Goal: Find specific page/section: Find specific page/section

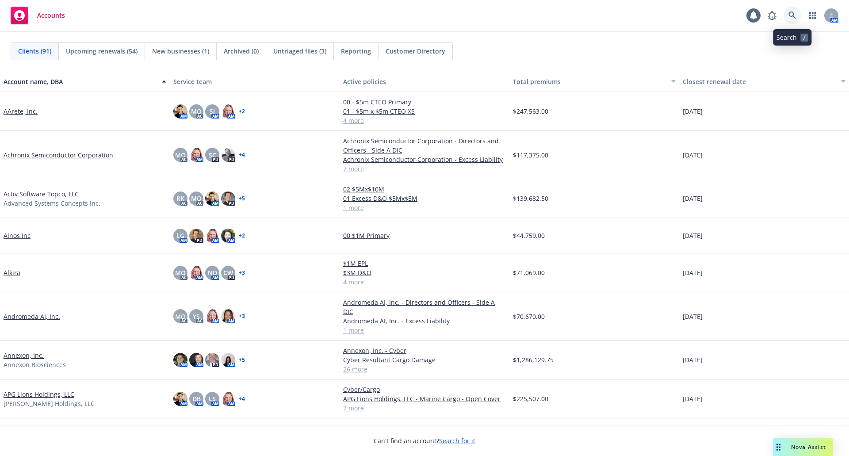
click at [794, 16] on icon at bounding box center [793, 16] width 8 height 8
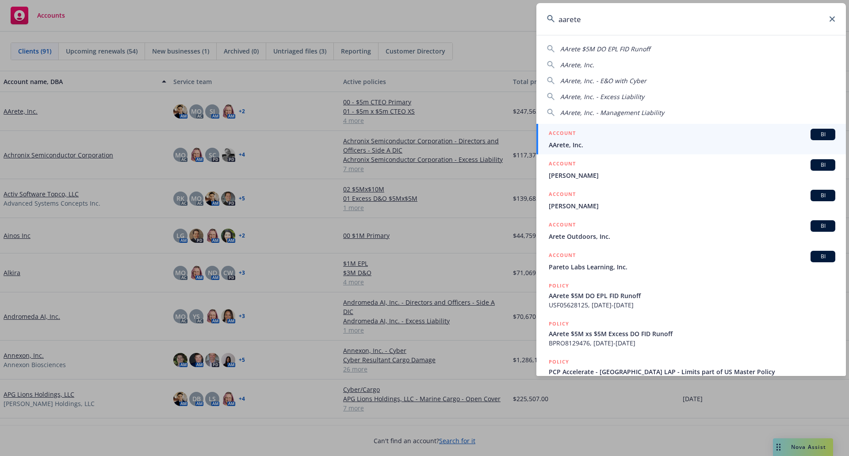
type input "aarete"
click at [661, 139] on div "ACCOUNT BI" at bounding box center [692, 135] width 287 height 12
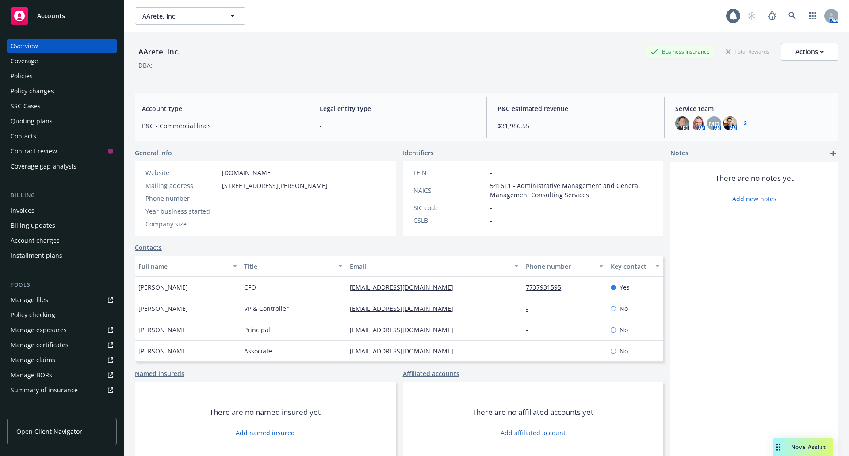
click at [29, 80] on div "Policies" at bounding box center [22, 76] width 22 height 14
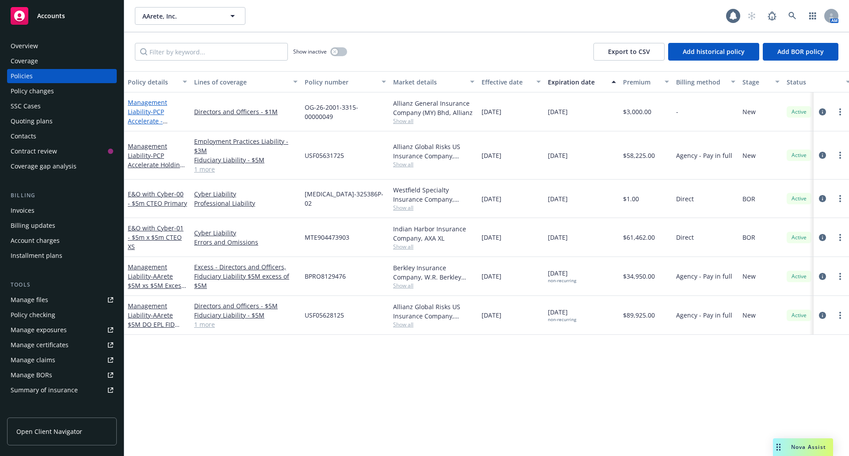
click at [146, 107] on link "Management Liability - PCP Accelerate - [GEOGRAPHIC_DATA] LAP - Limits part of …" at bounding box center [156, 125] width 57 height 55
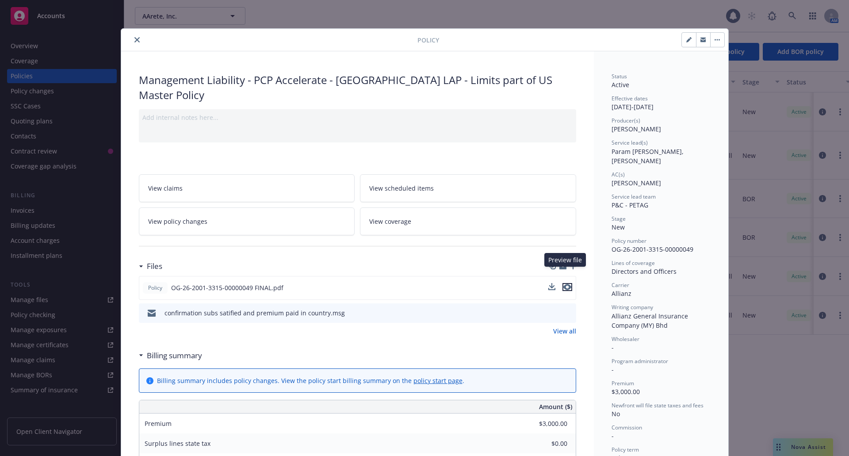
click at [564, 284] on icon "preview file" at bounding box center [568, 287] width 8 height 6
